Goal: Task Accomplishment & Management: Manage account settings

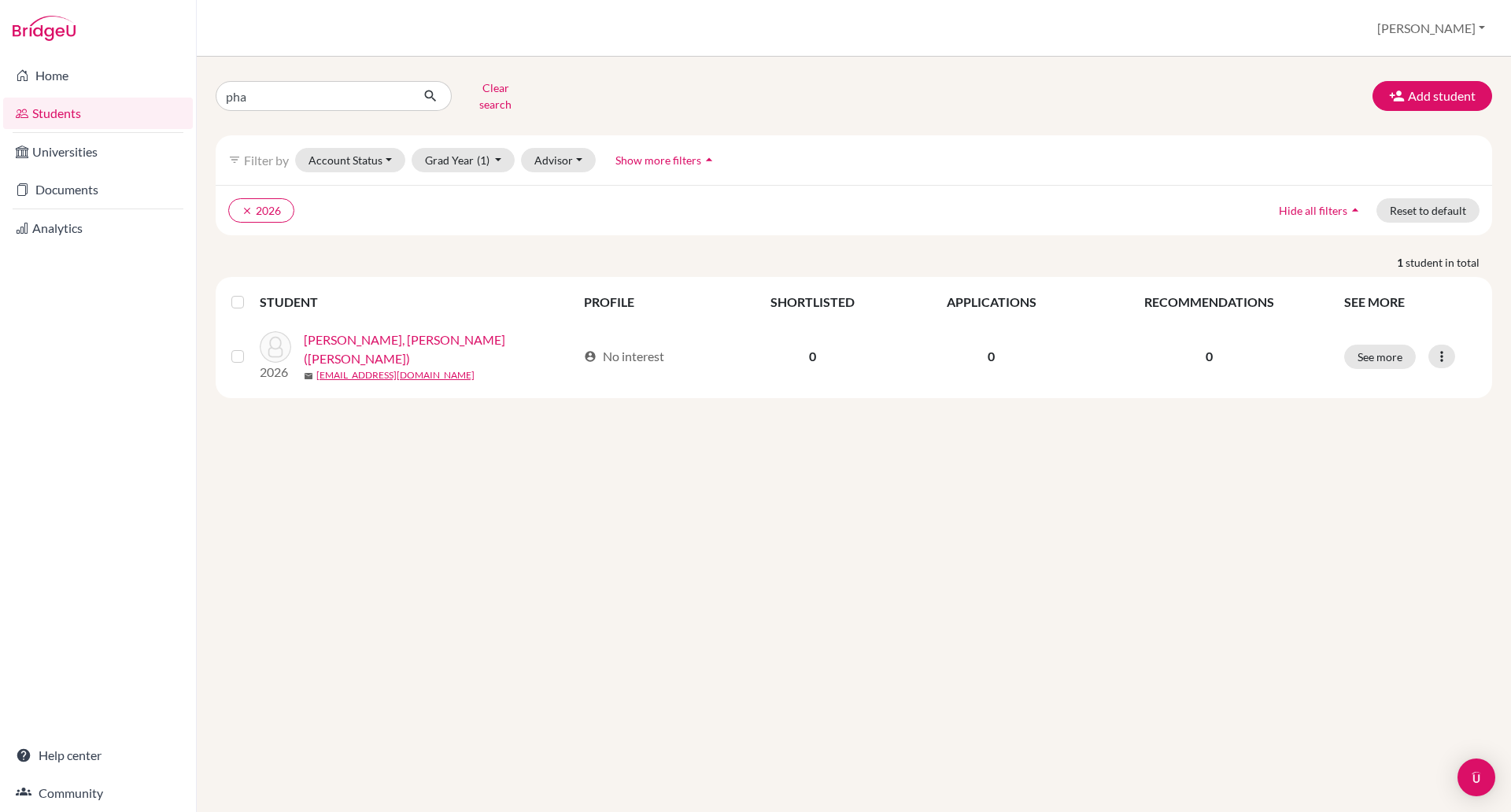
type input "[PERSON_NAME]"
click button "submit" at bounding box center [431, 95] width 41 height 30
click at [266, 85] on input "[PERSON_NAME]" at bounding box center [313, 95] width 195 height 30
type input "pham"
click button "submit" at bounding box center [431, 95] width 41 height 30
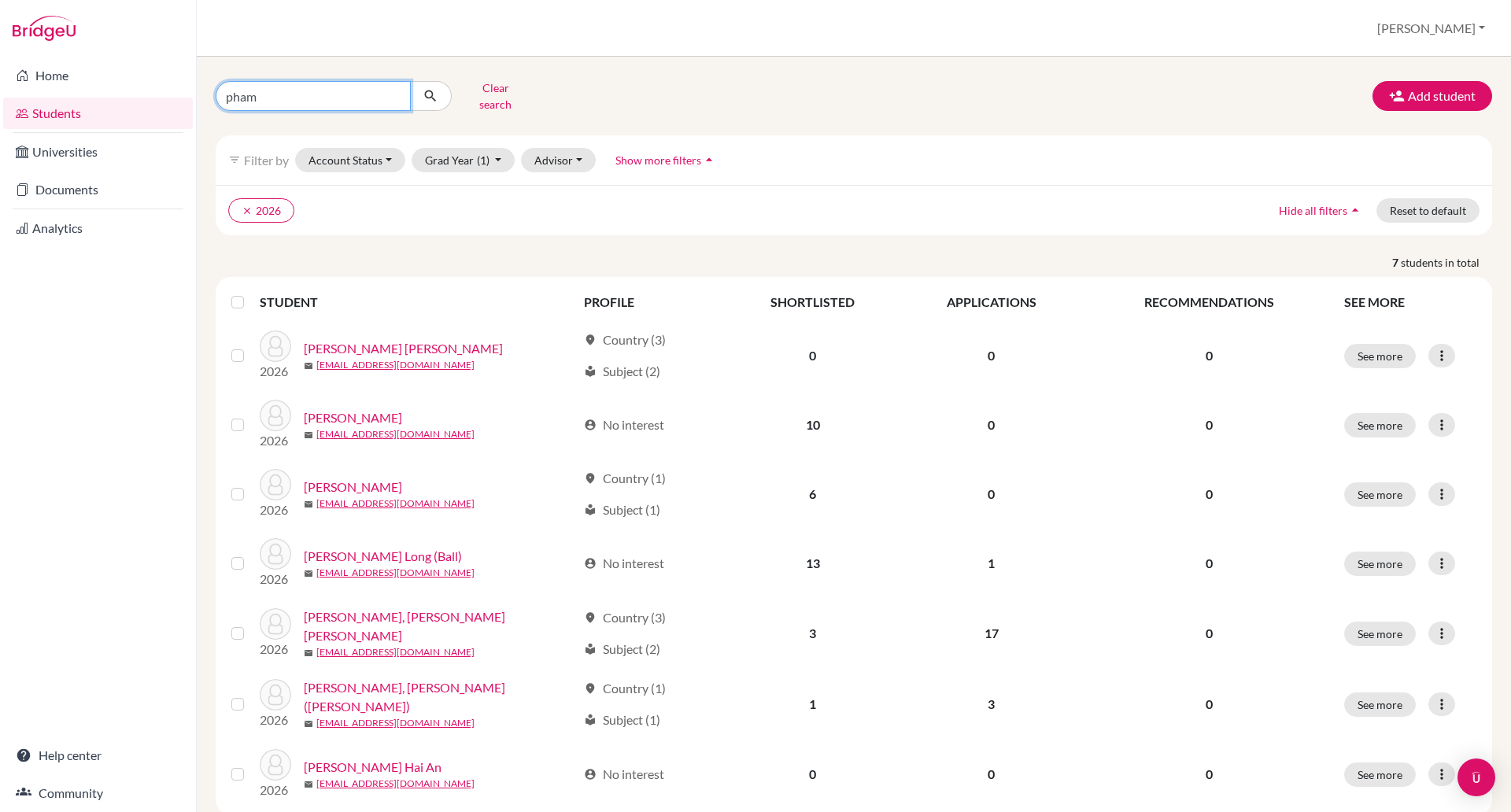
click at [287, 84] on input "pham" at bounding box center [313, 95] width 195 height 30
type input "p"
type input "[PERSON_NAME]"
click button "submit" at bounding box center [431, 95] width 41 height 30
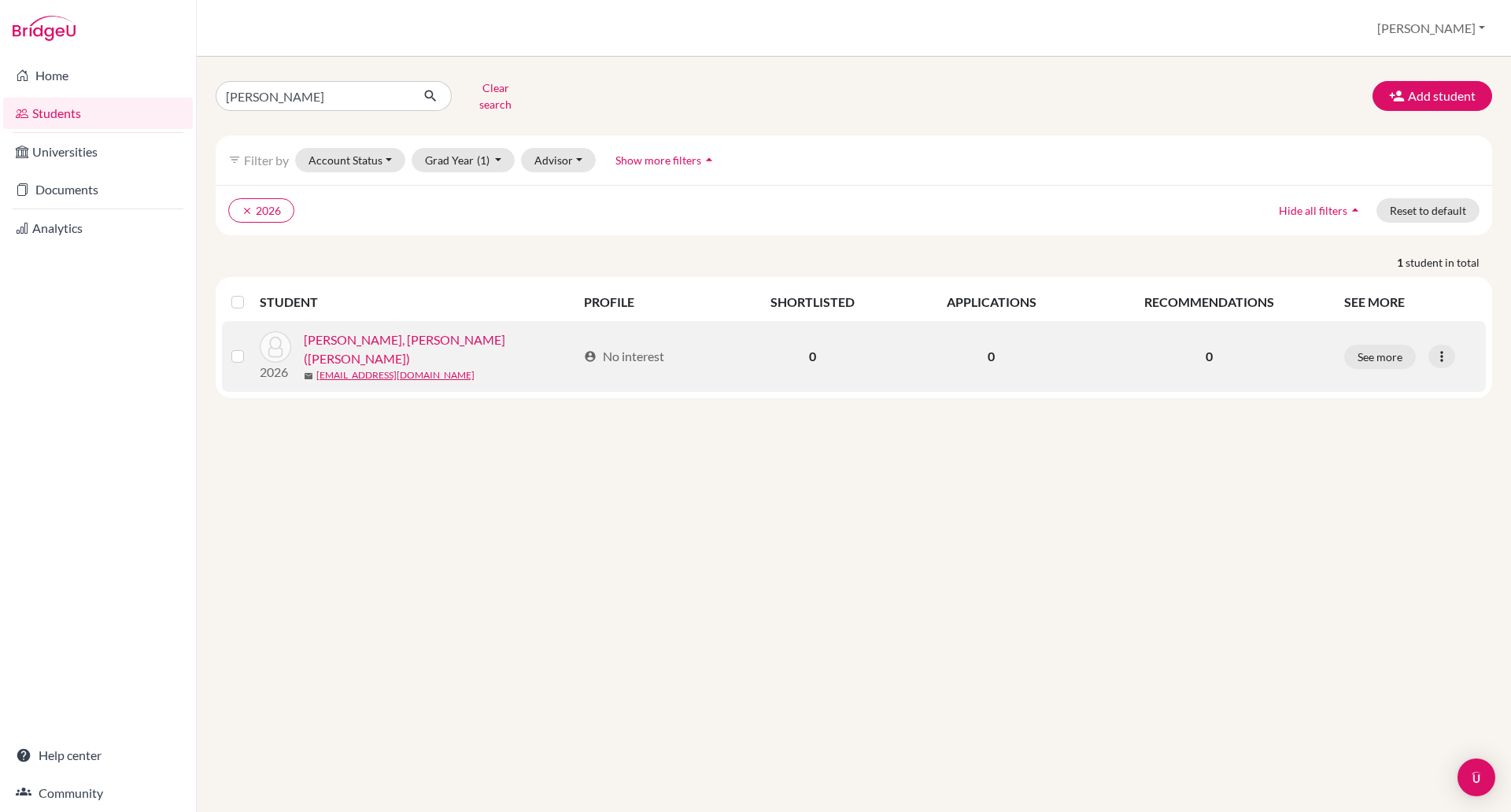
click at [399, 339] on link "[PERSON_NAME], [PERSON_NAME] ([PERSON_NAME])" at bounding box center [441, 350] width 273 height 38
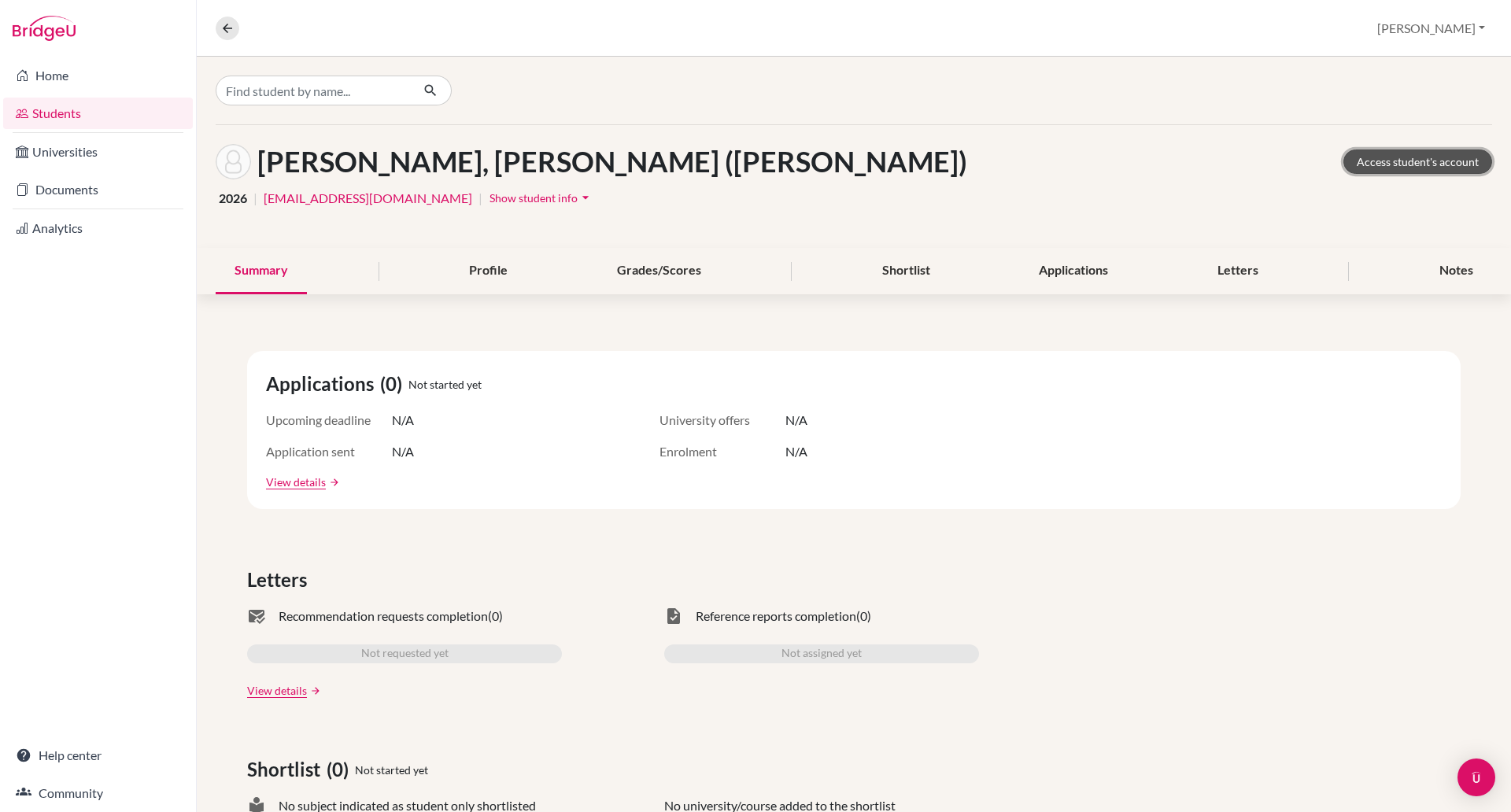
click at [1419, 165] on link "Access student's account" at bounding box center [1417, 161] width 148 height 24
click at [499, 197] on span "Show student info" at bounding box center [533, 198] width 88 height 13
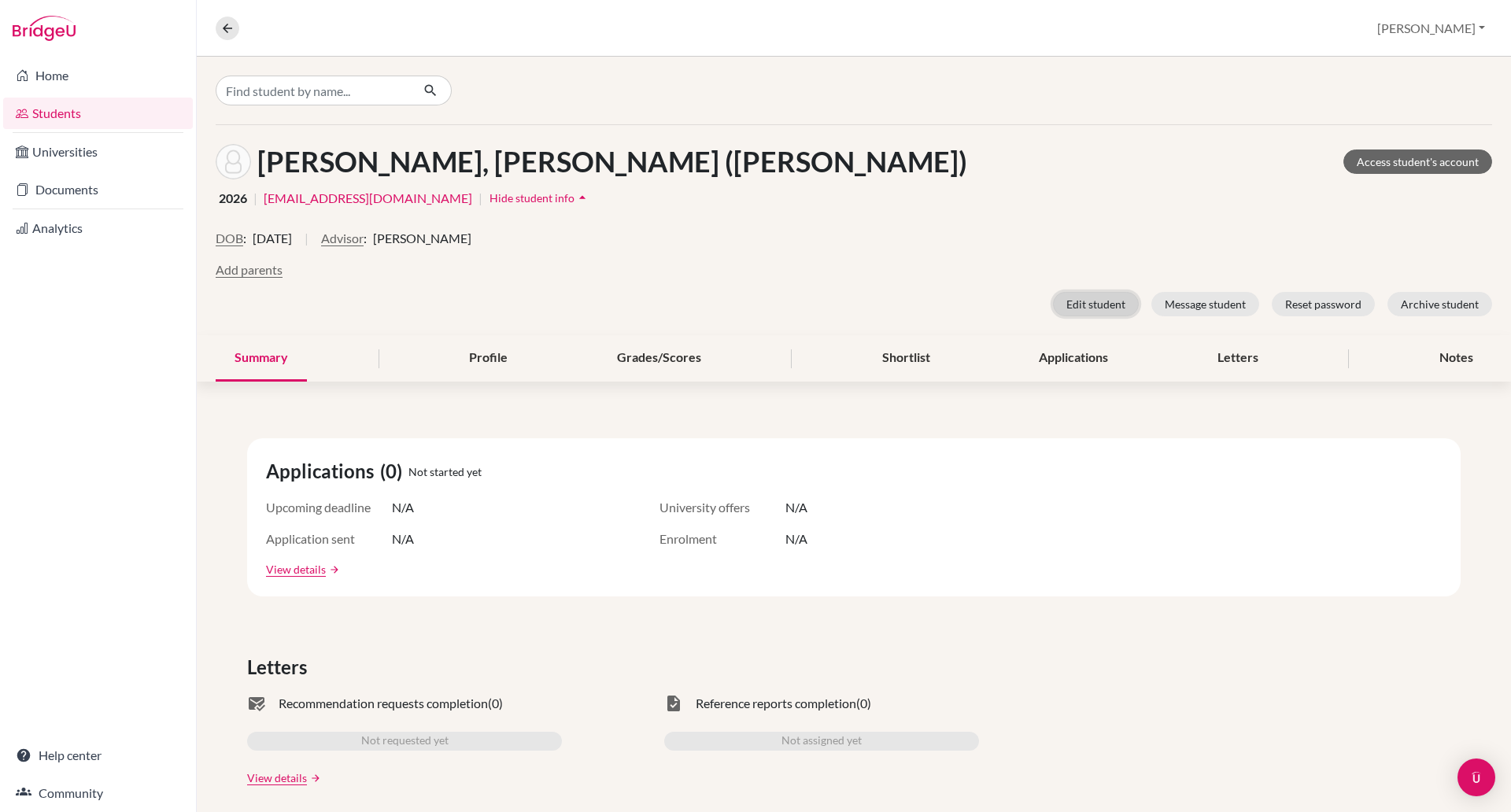
click at [1065, 305] on button "Edit student" at bounding box center [1095, 304] width 85 height 24
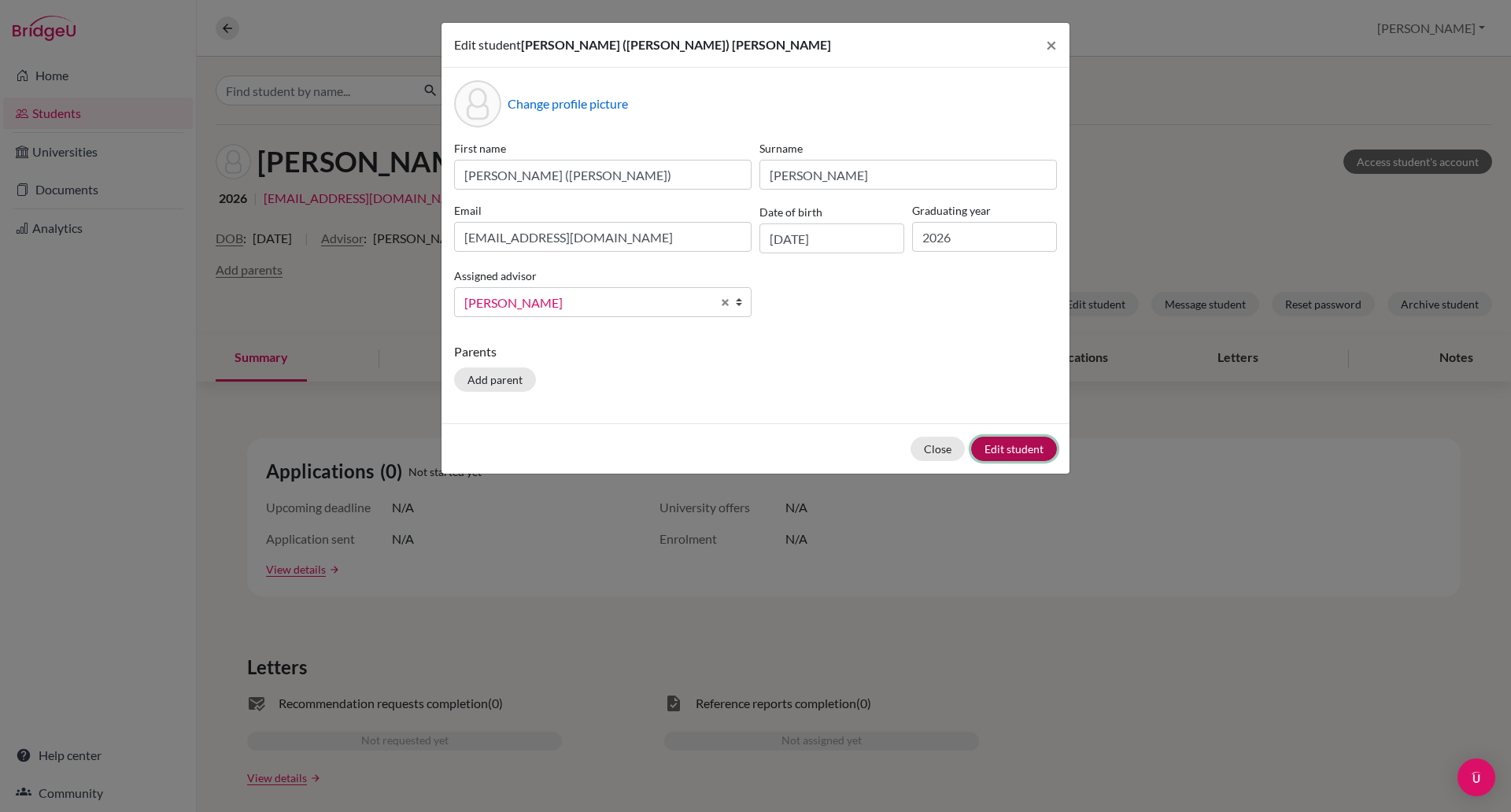
click at [1008, 450] on button "Edit student" at bounding box center [1014, 449] width 85 height 24
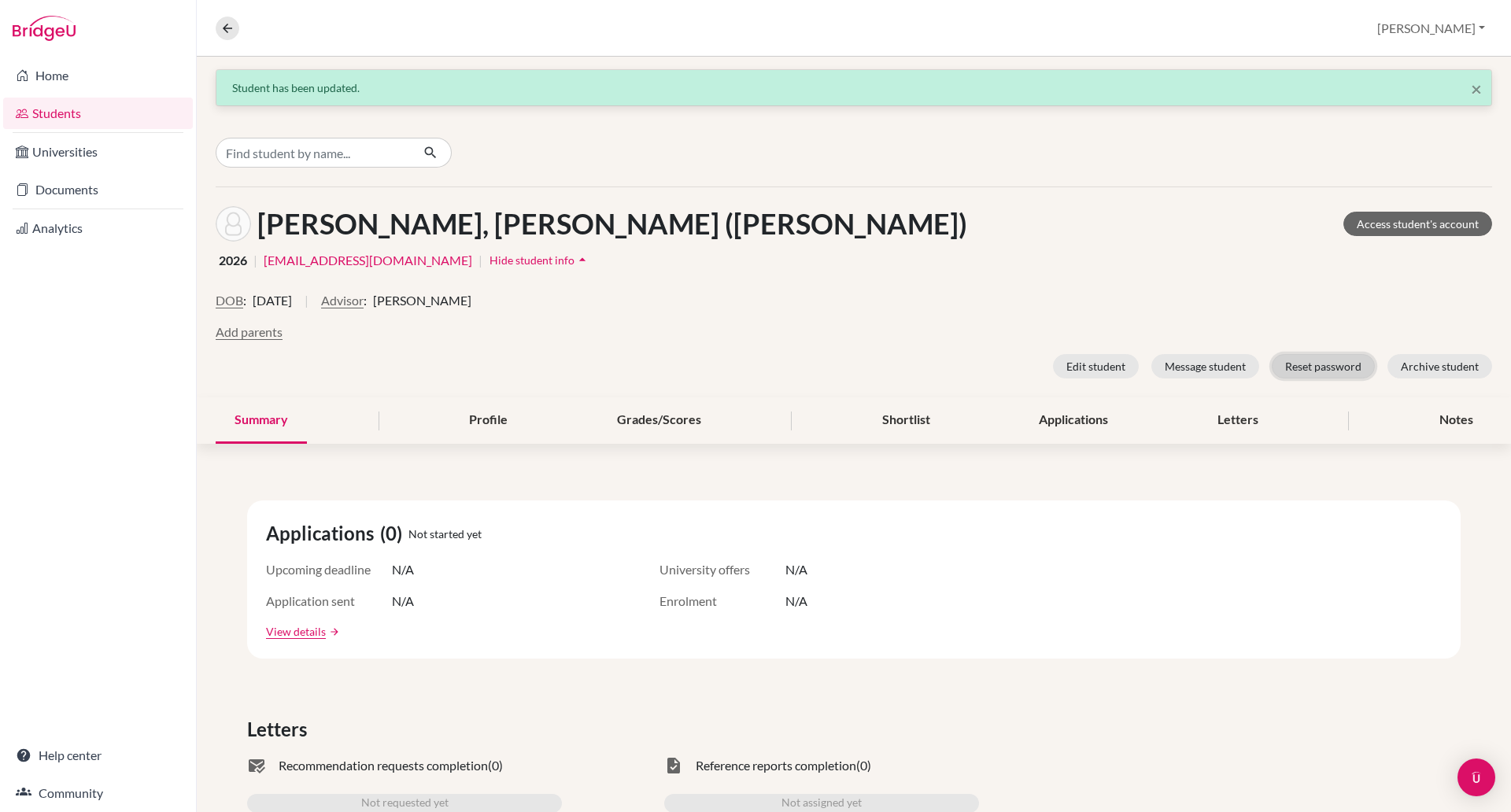
click at [1312, 364] on button "Reset password" at bounding box center [1323, 366] width 103 height 24
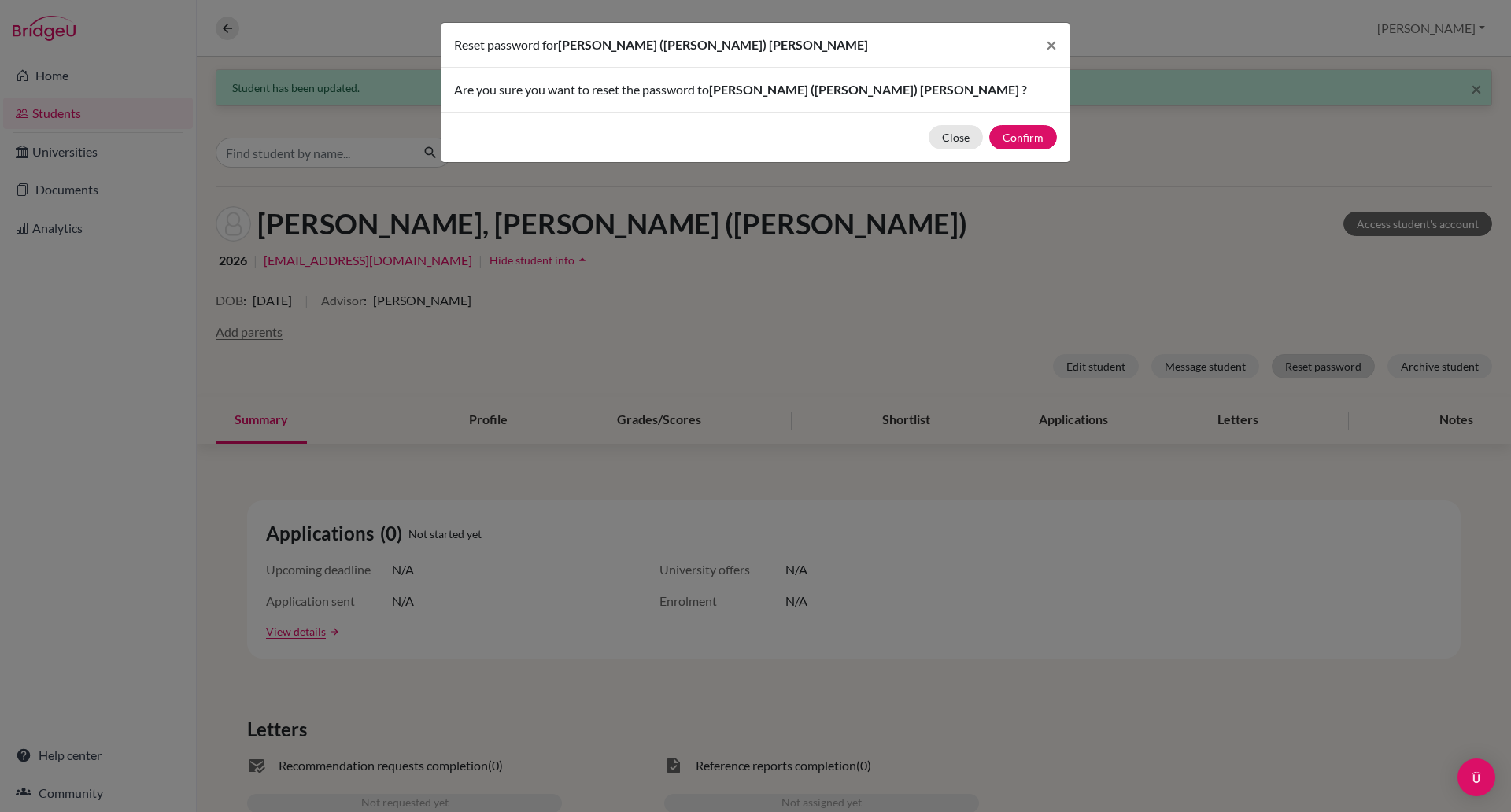
click at [1312, 364] on div "Reset password for Quang Vinh (Nick) Tran × Are you sure you want to reset the …" at bounding box center [756, 406] width 1511 height 812
click at [1044, 129] on button "Confirm" at bounding box center [1023, 137] width 67 height 24
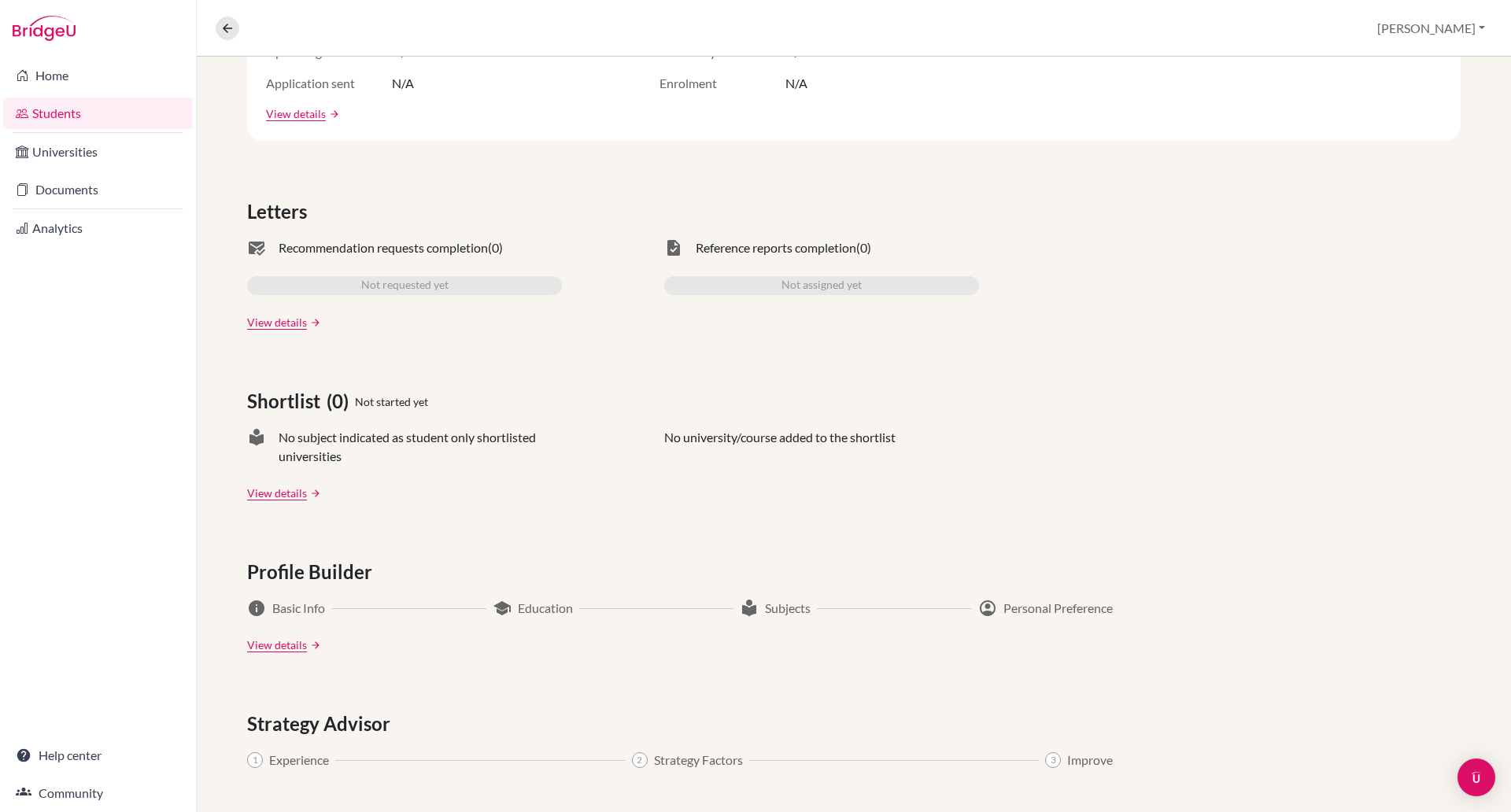
scroll to position [519, 0]
